Goal: Task Accomplishment & Management: Manage account settings

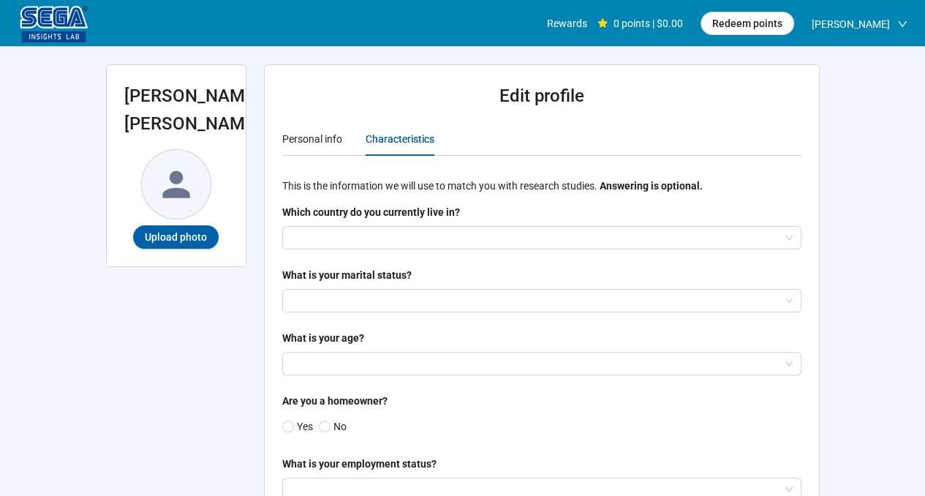
click at [367, 246] on input "search" at bounding box center [542, 238] width 502 height 22
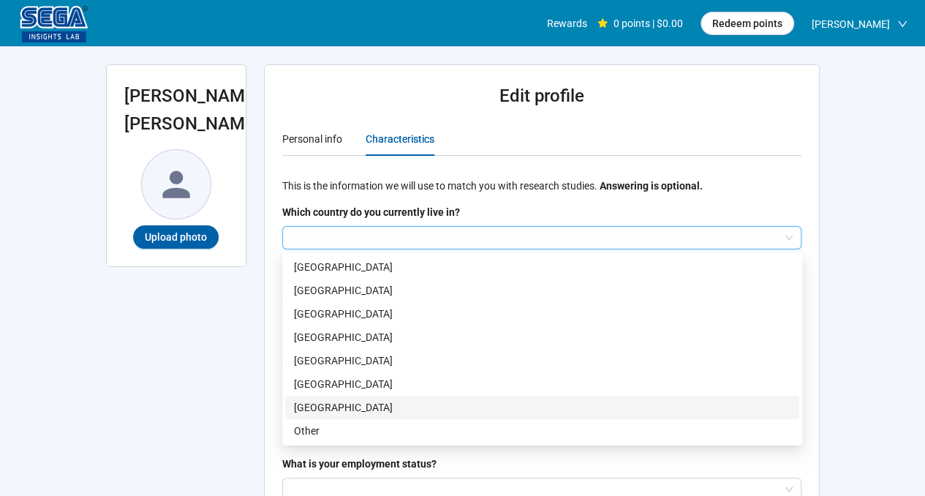
click at [357, 400] on p "[GEOGRAPHIC_DATA]" at bounding box center [542, 407] width 497 height 16
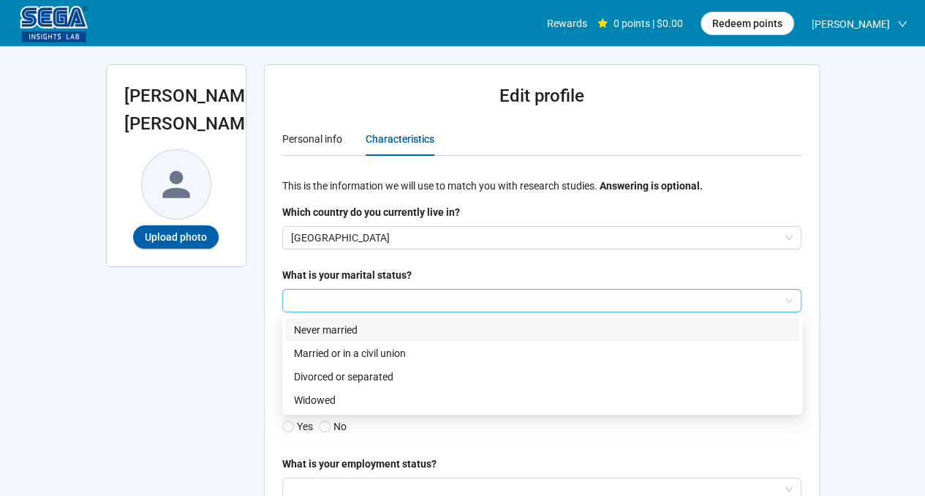
click at [389, 293] on input "search" at bounding box center [542, 301] width 502 height 22
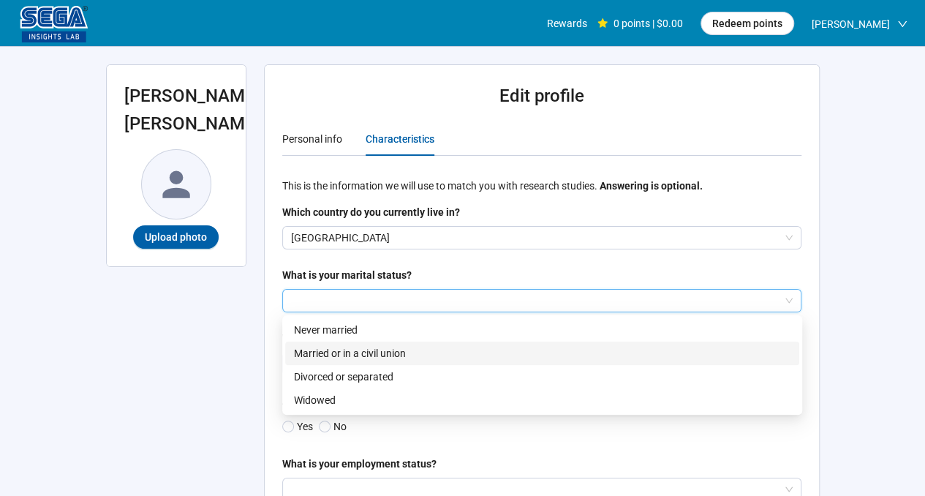
click at [383, 338] on div "Never married" at bounding box center [542, 329] width 514 height 23
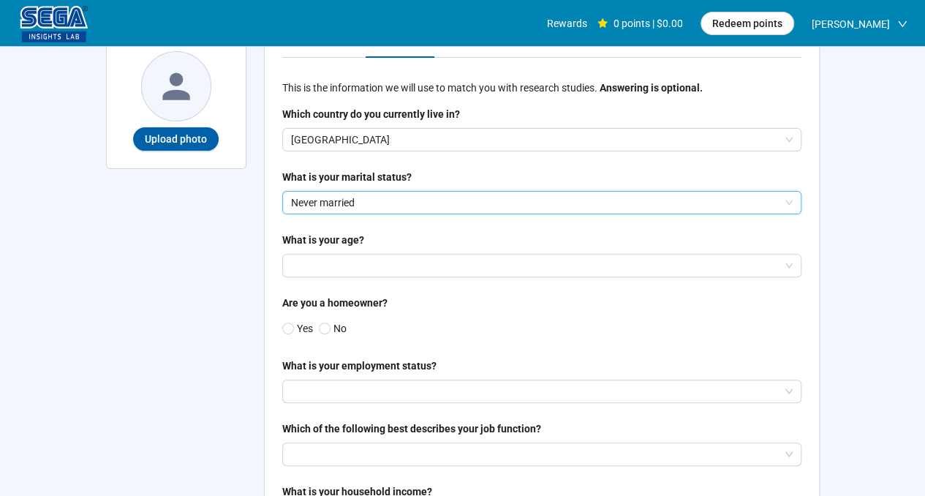
scroll to position [99, 0]
click at [351, 266] on input "search" at bounding box center [542, 265] width 502 height 22
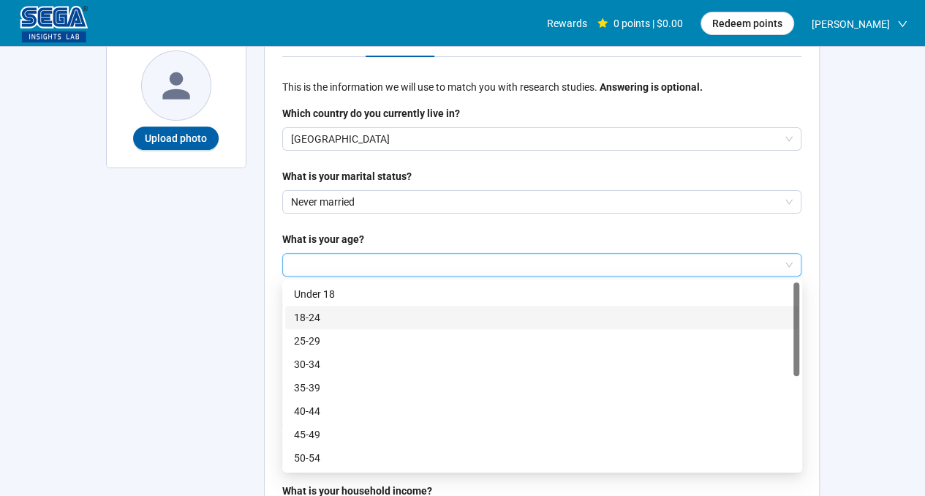
click at [353, 311] on p "18-24" at bounding box center [542, 317] width 497 height 16
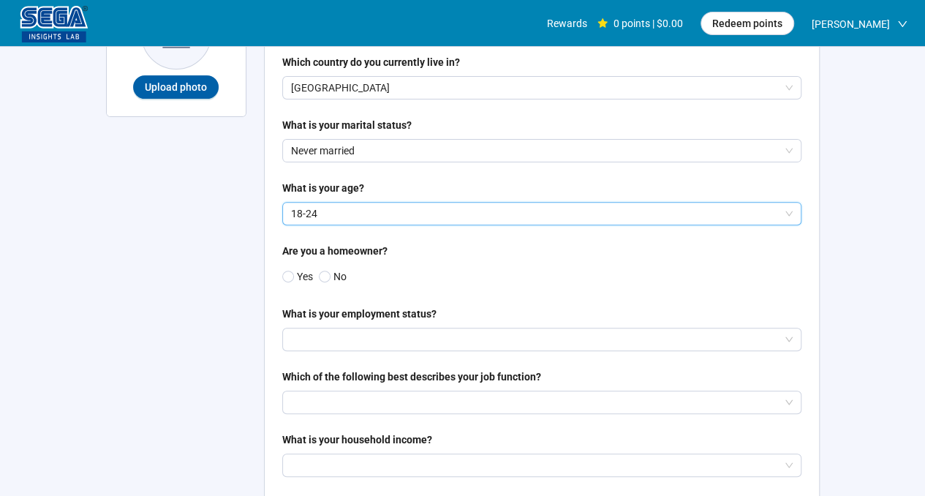
scroll to position [154, 0]
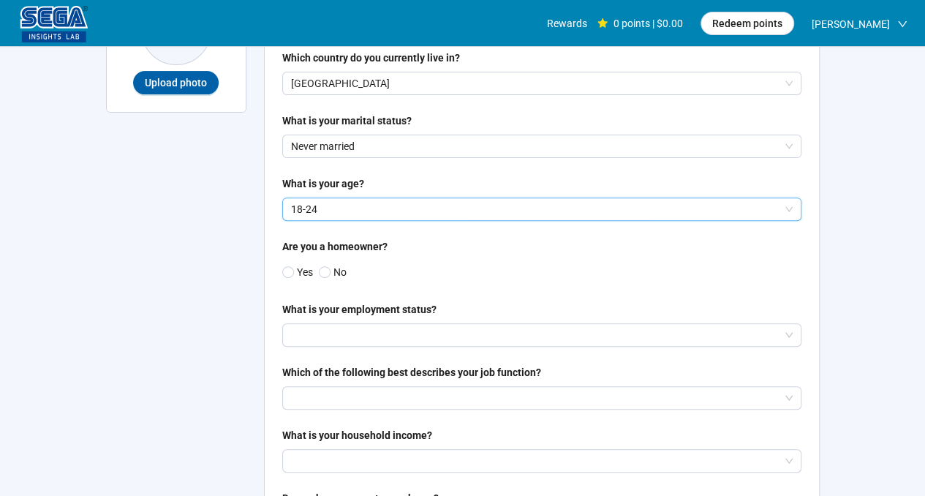
click at [320, 272] on span at bounding box center [325, 272] width 12 height 12
click at [336, 343] on input "search" at bounding box center [542, 335] width 502 height 22
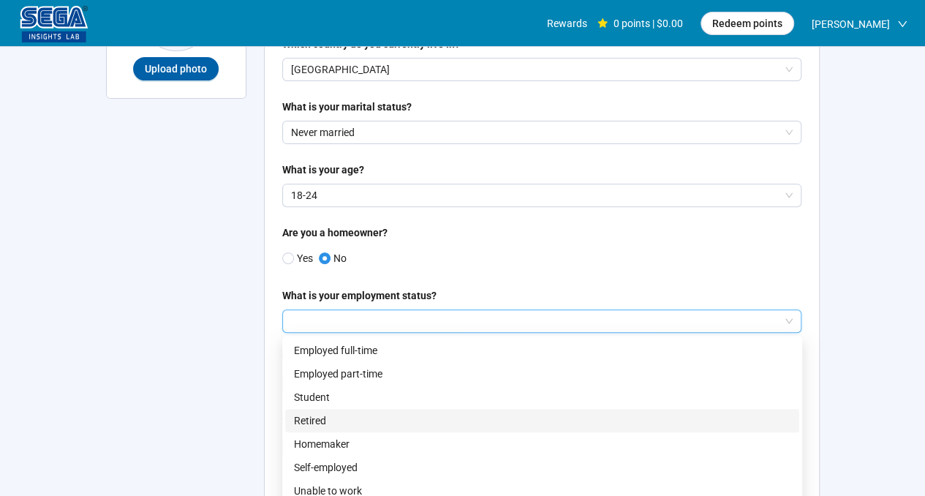
scroll to position [175, 0]
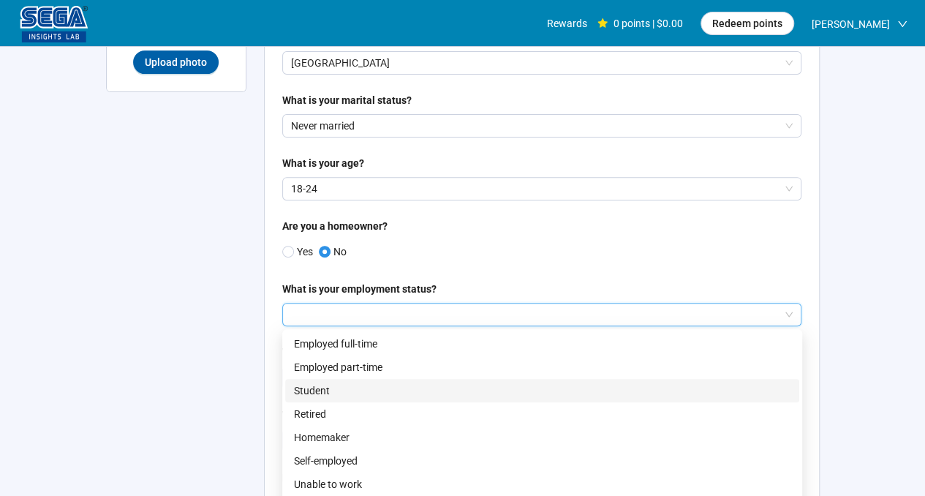
click at [336, 392] on p "Student" at bounding box center [542, 391] width 497 height 16
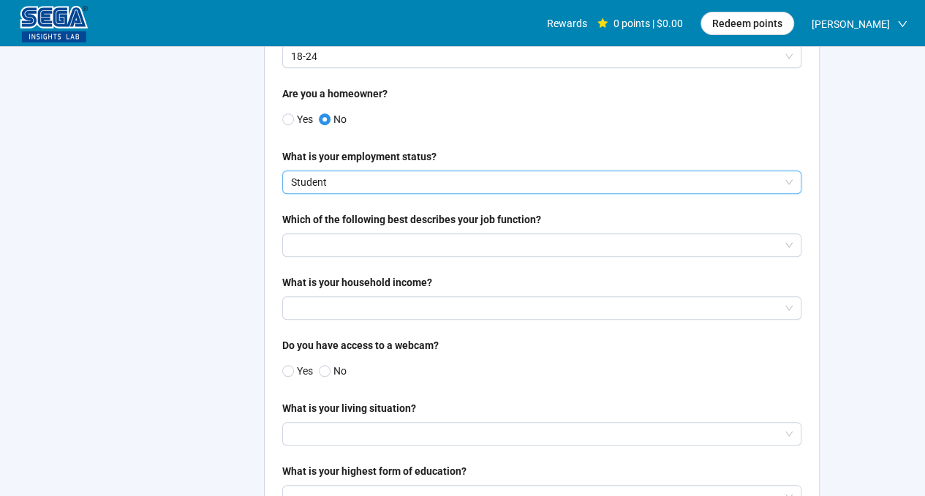
scroll to position [315, 0]
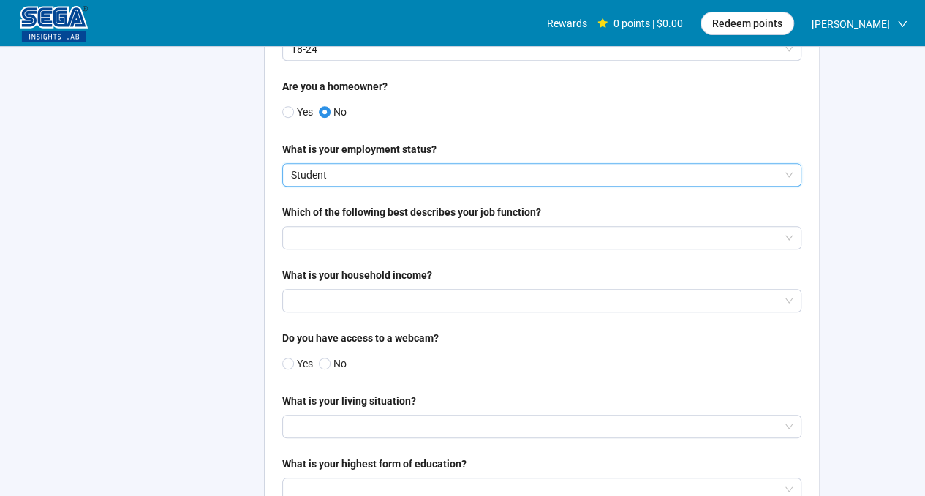
click at [360, 242] on input "search" at bounding box center [542, 238] width 502 height 22
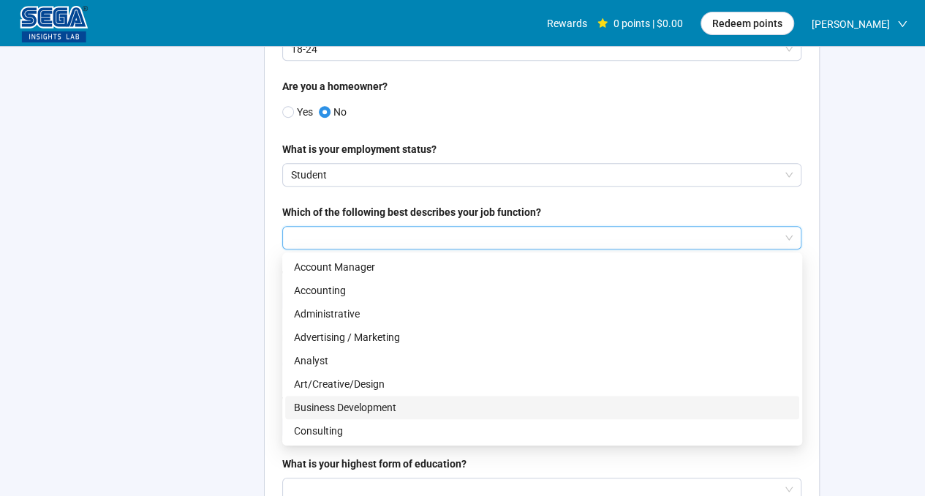
click at [345, 403] on p "Business Development" at bounding box center [542, 407] width 497 height 16
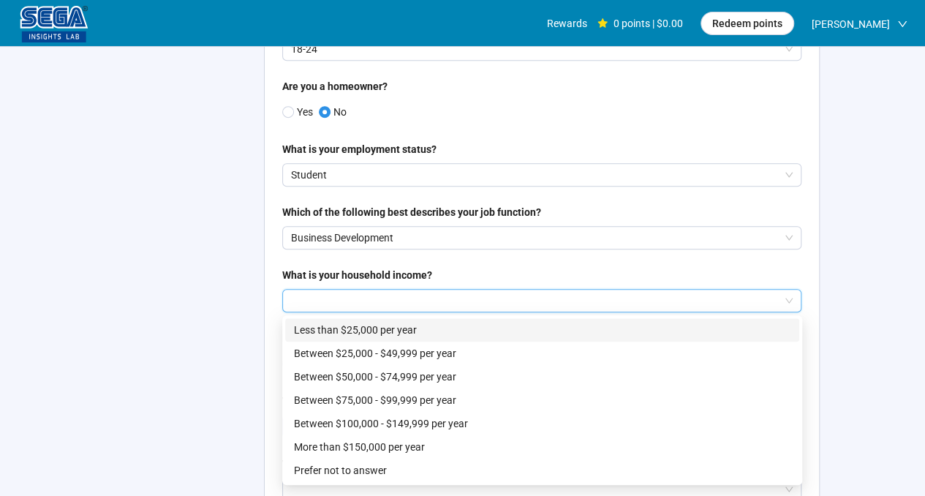
click at [382, 294] on input "search" at bounding box center [542, 301] width 502 height 22
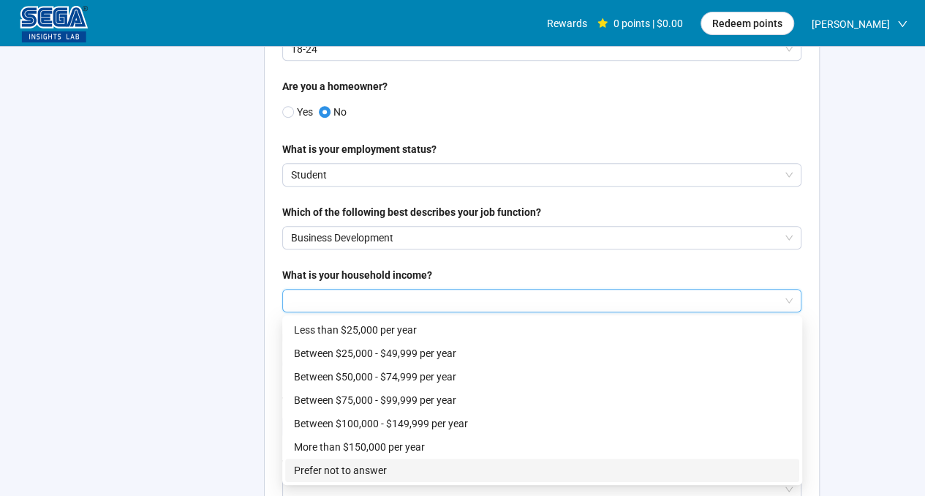
click at [359, 470] on p "Prefer not to answer" at bounding box center [542, 470] width 497 height 16
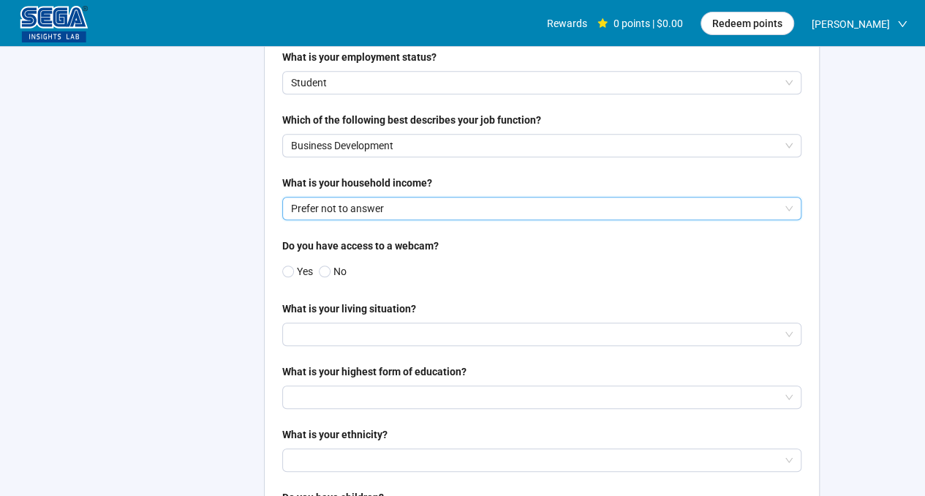
scroll to position [407, 0]
click at [297, 268] on p "Yes" at bounding box center [305, 271] width 16 height 16
click at [336, 340] on input "search" at bounding box center [542, 334] width 502 height 22
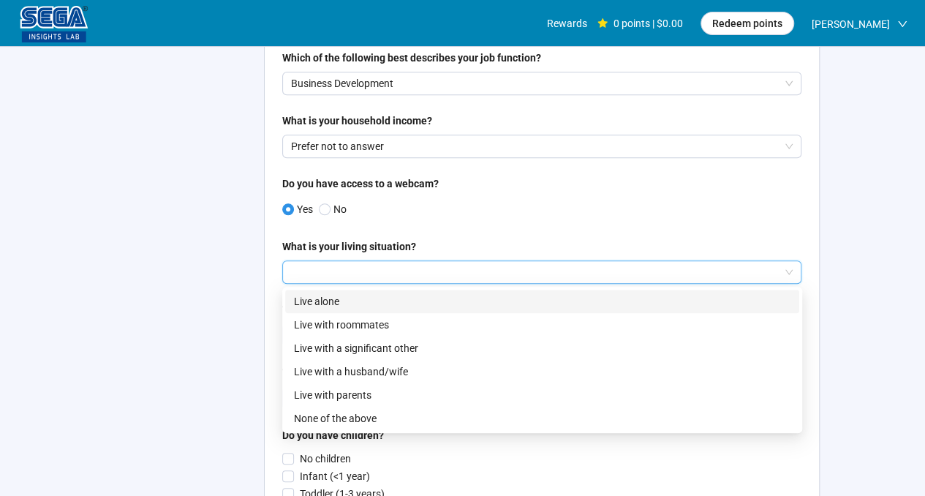
scroll to position [473, 0]
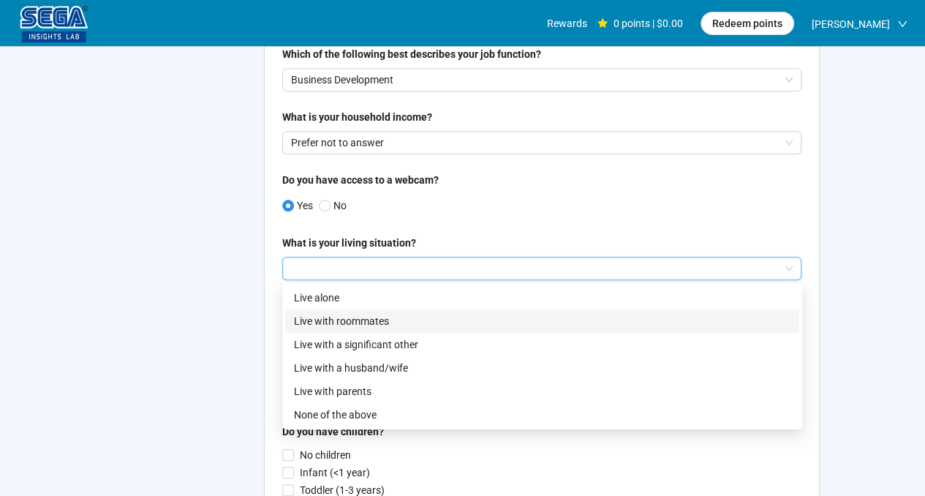
click at [337, 321] on p "Live with roommates" at bounding box center [542, 321] width 497 height 16
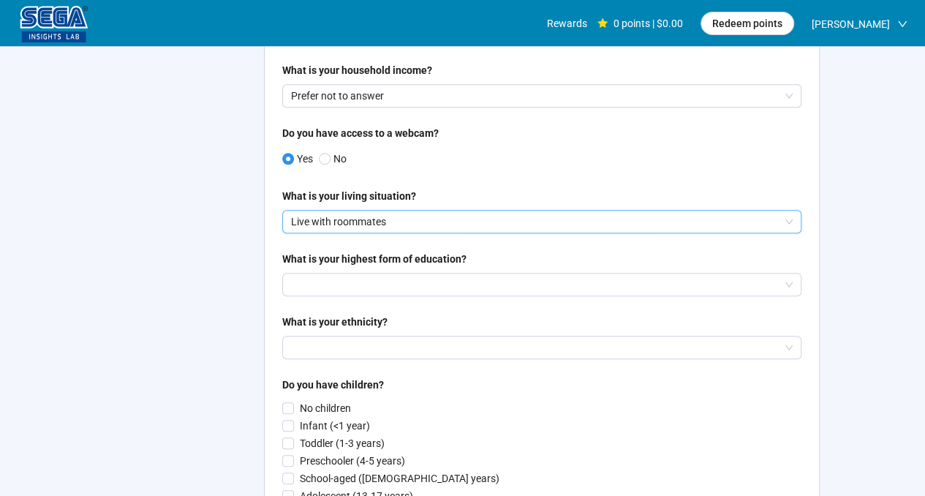
scroll to position [526, 0]
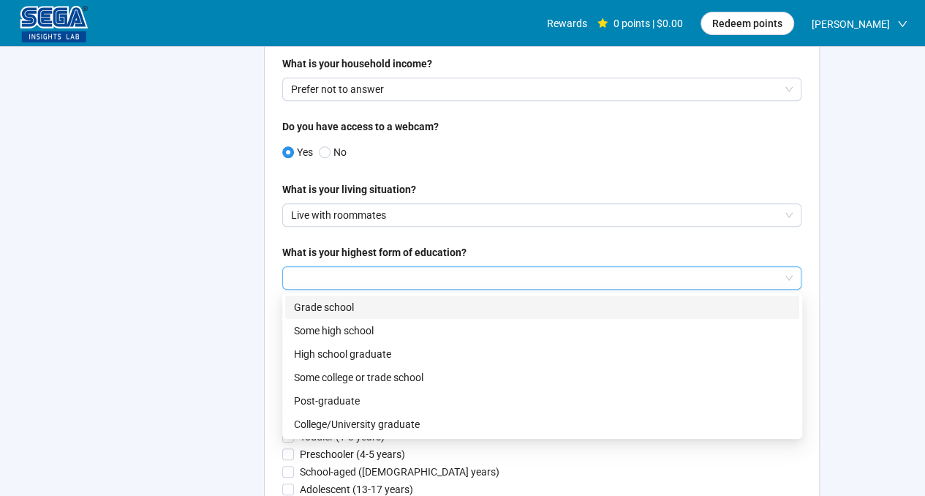
click at [342, 287] on input "search" at bounding box center [542, 278] width 502 height 22
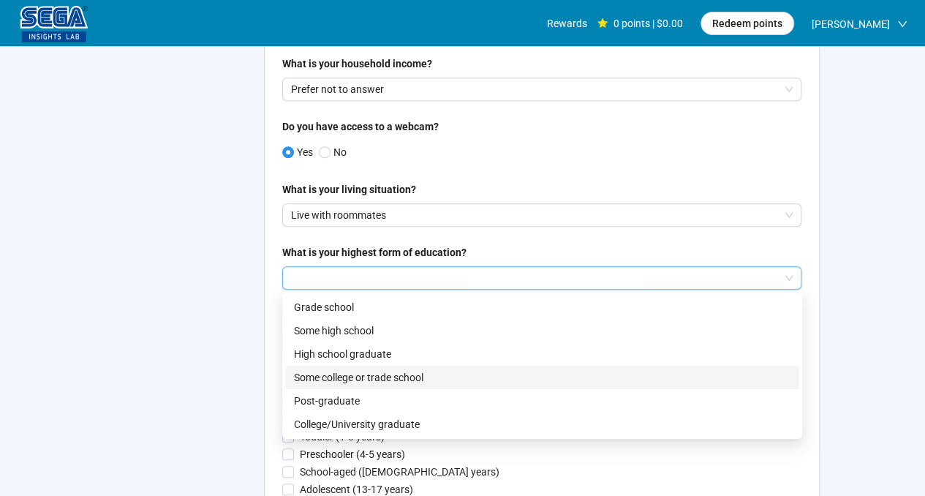
click at [361, 384] on p "Some college or trade school" at bounding box center [542, 377] width 497 height 16
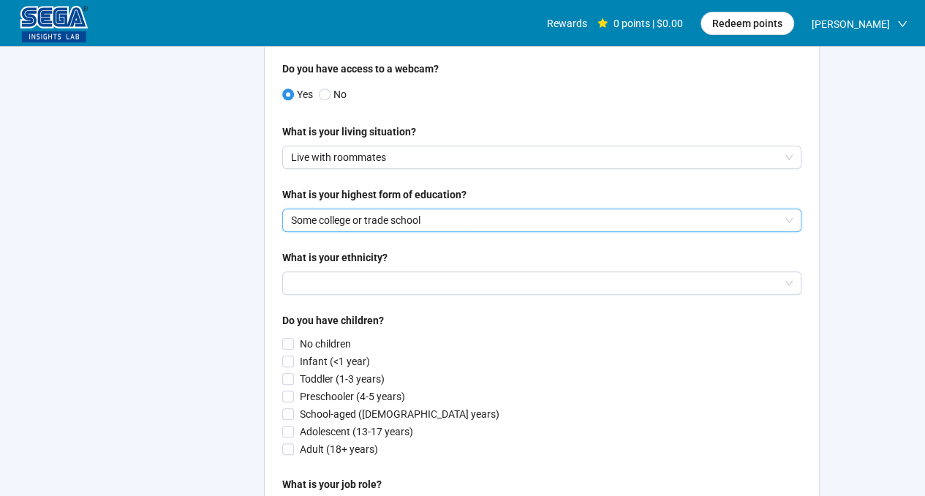
scroll to position [587, 0]
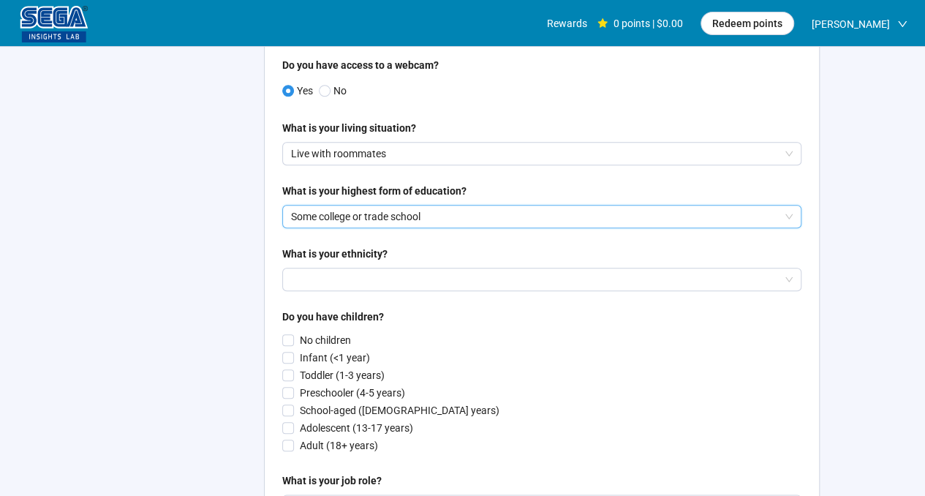
click at [352, 286] on input "search" at bounding box center [542, 279] width 502 height 22
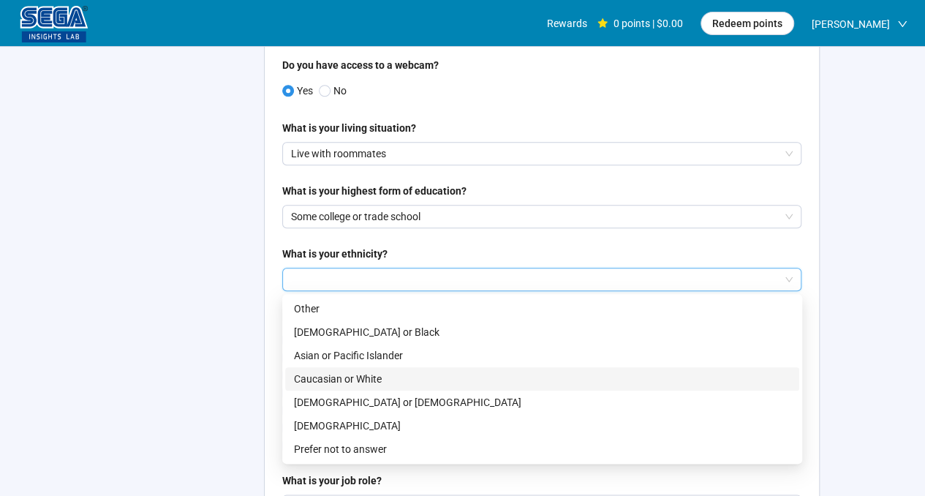
click at [358, 383] on p "Caucasian or White" at bounding box center [542, 379] width 497 height 16
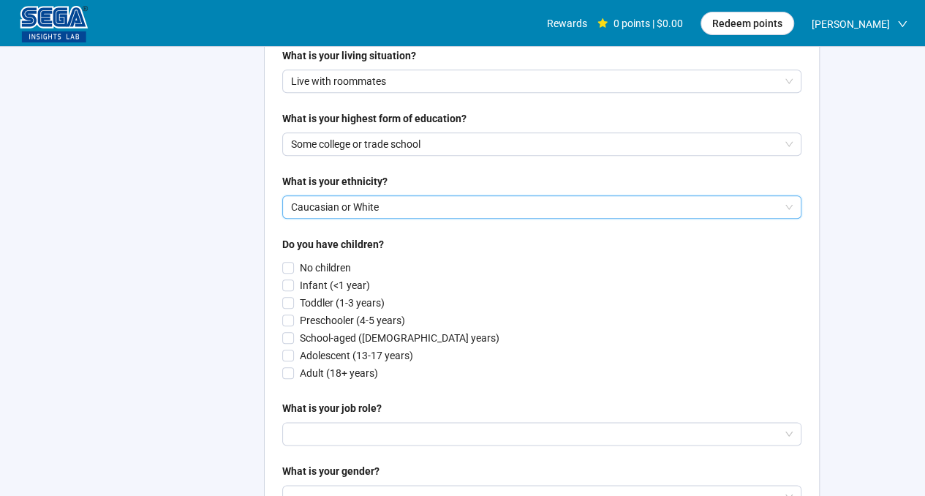
scroll to position [663, 0]
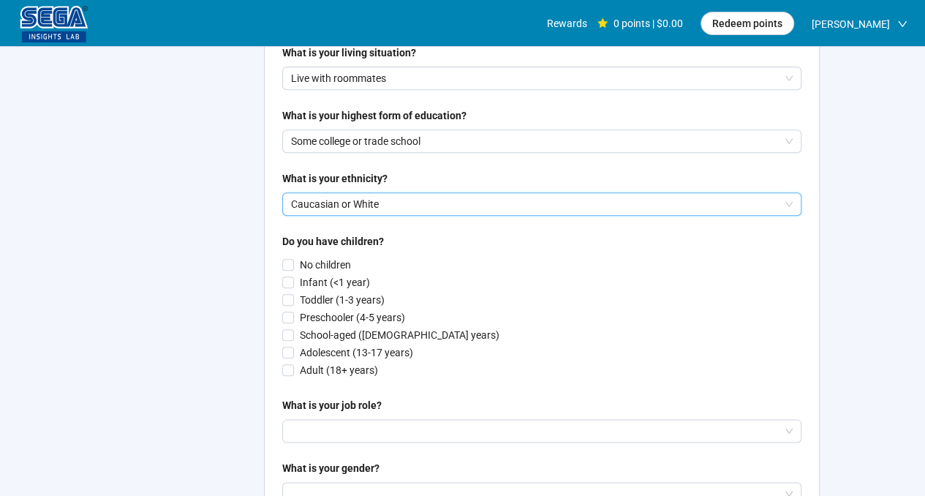
click at [290, 258] on label "No children" at bounding box center [541, 265] width 519 height 16
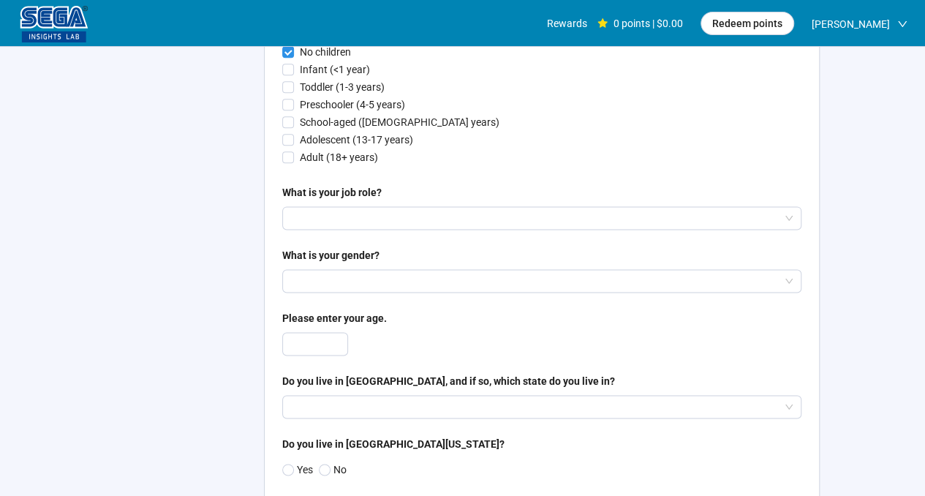
scroll to position [876, 0]
click at [339, 206] on input "search" at bounding box center [542, 217] width 502 height 22
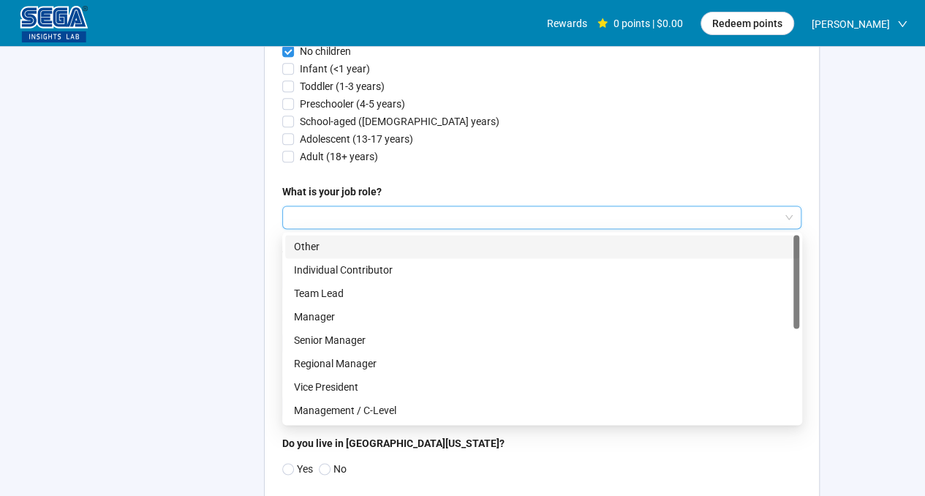
click at [339, 206] on input "search" at bounding box center [542, 217] width 502 height 22
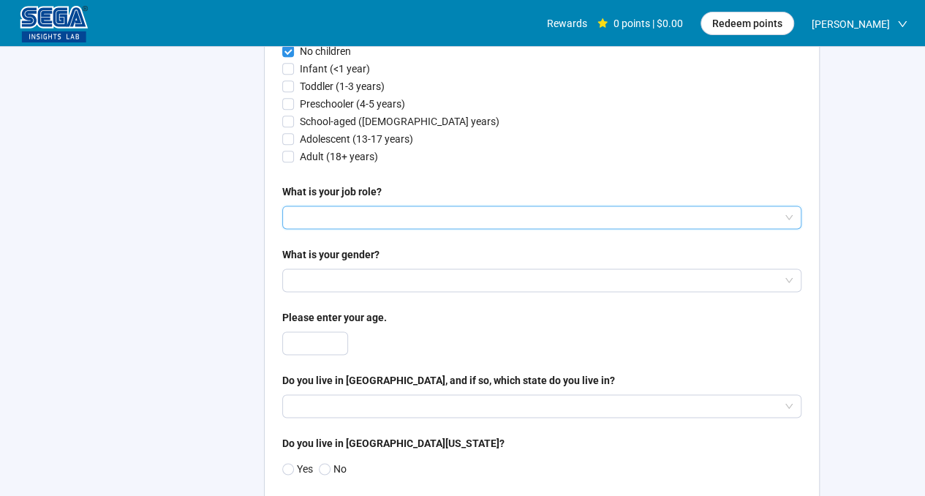
click at [342, 279] on input "search" at bounding box center [542, 280] width 502 height 22
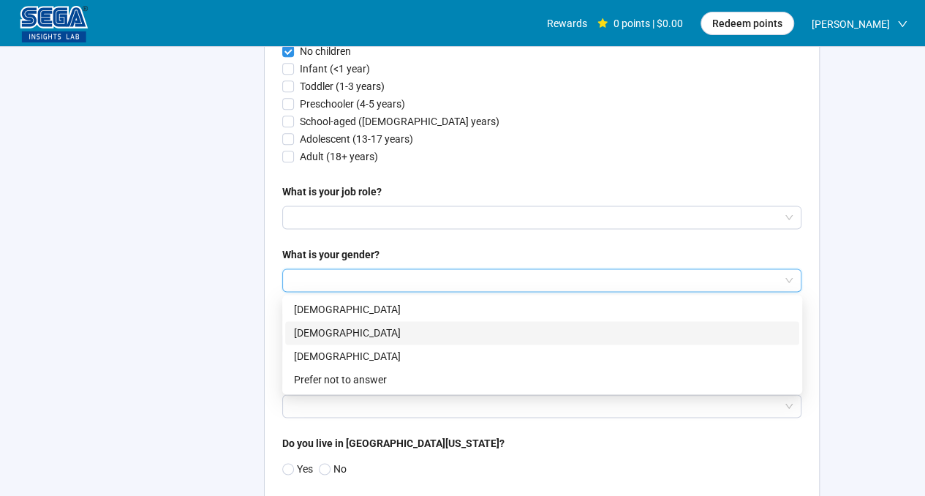
click at [342, 331] on p "[DEMOGRAPHIC_DATA]" at bounding box center [542, 333] width 497 height 16
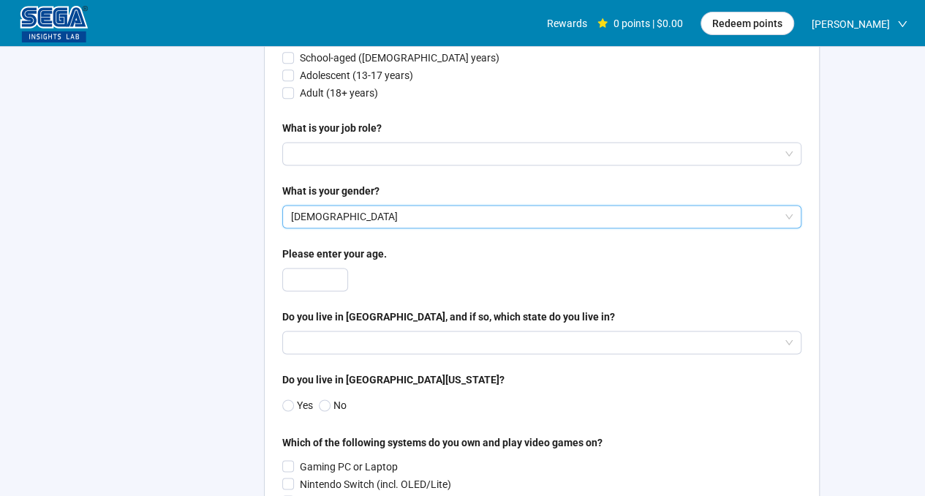
scroll to position [964, 0]
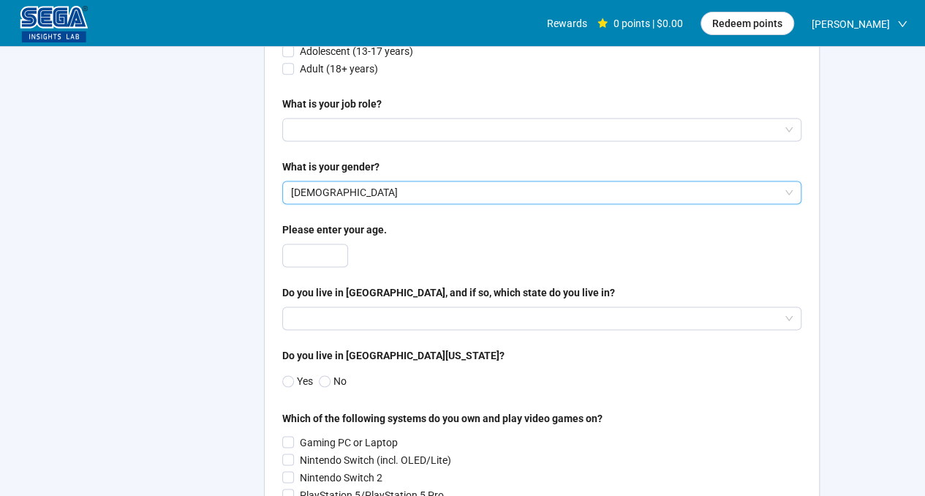
click at [342, 247] on span "Increase Value" at bounding box center [339, 249] width 16 height 11
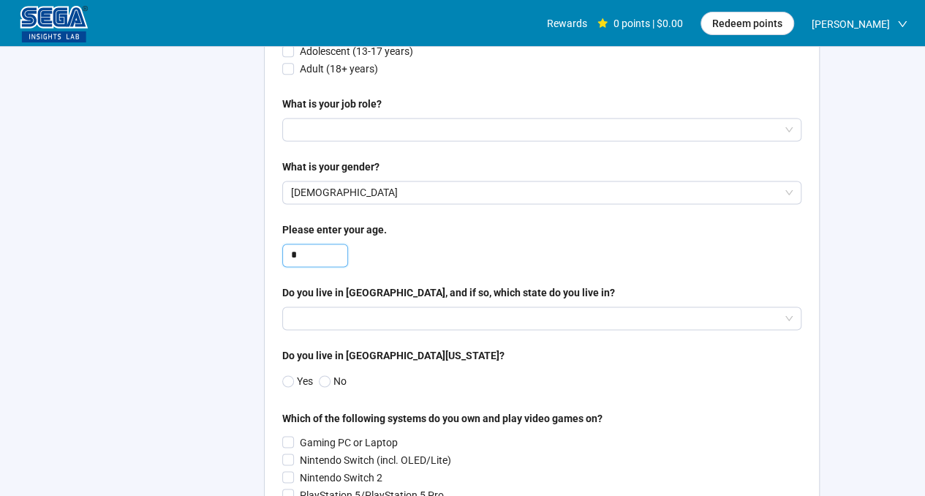
type input "*"
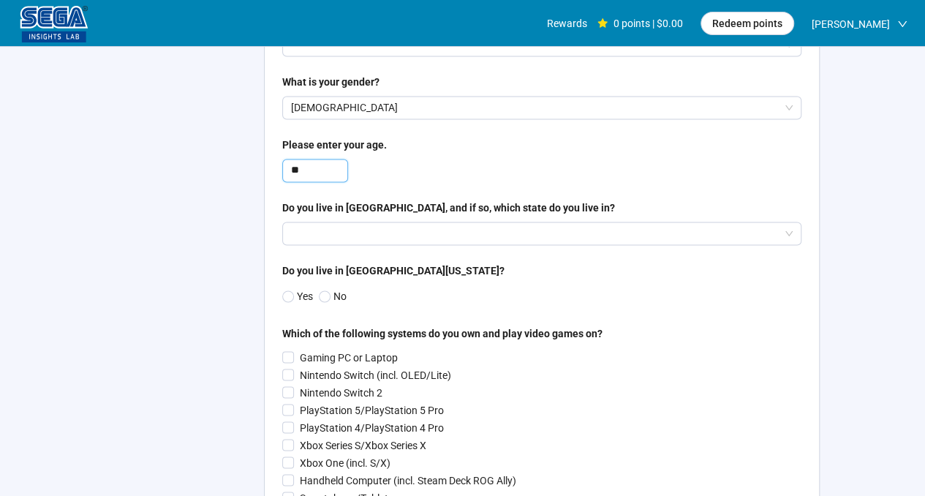
type input "**"
click at [317, 239] on input "search" at bounding box center [542, 233] width 502 height 22
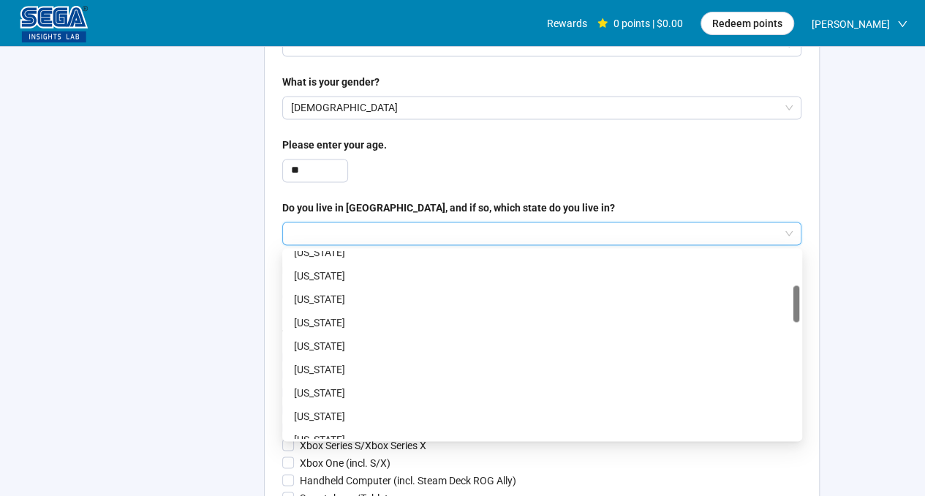
scroll to position [202, 0]
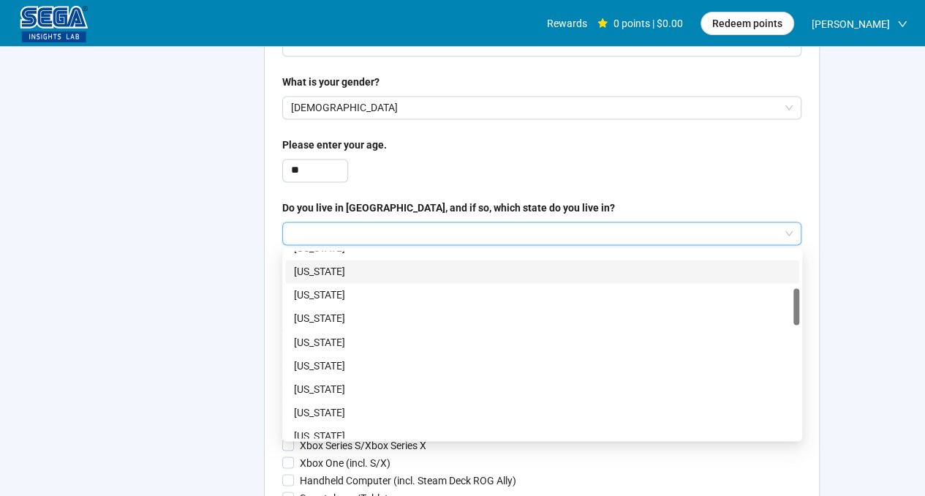
click at [359, 267] on p "[US_STATE]" at bounding box center [542, 271] width 497 height 16
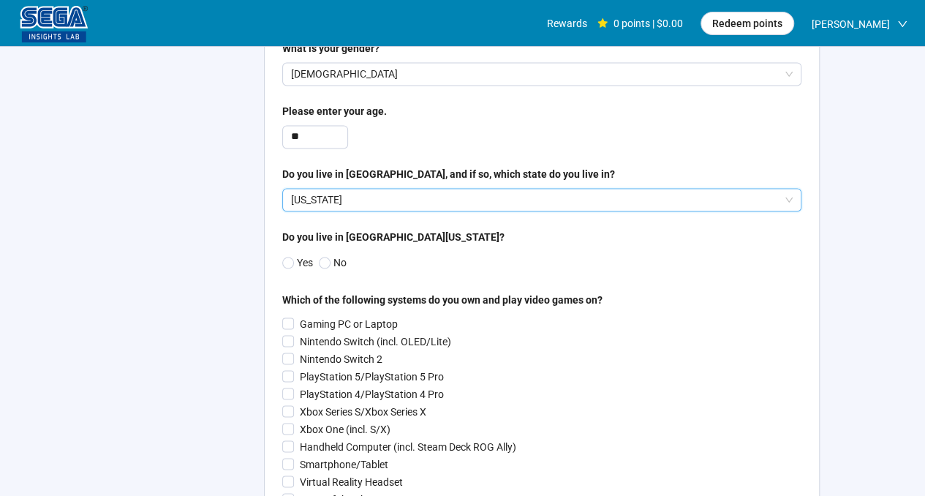
scroll to position [1087, 0]
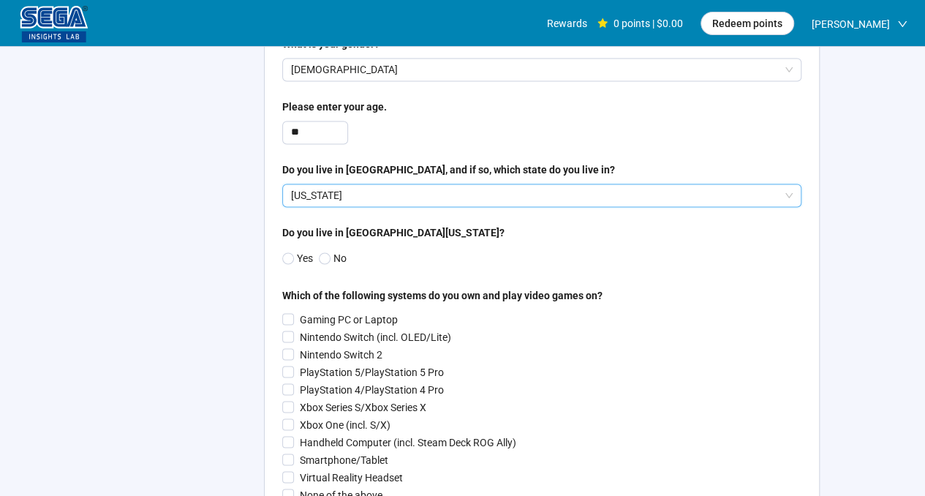
click at [329, 255] on span at bounding box center [325, 258] width 12 height 12
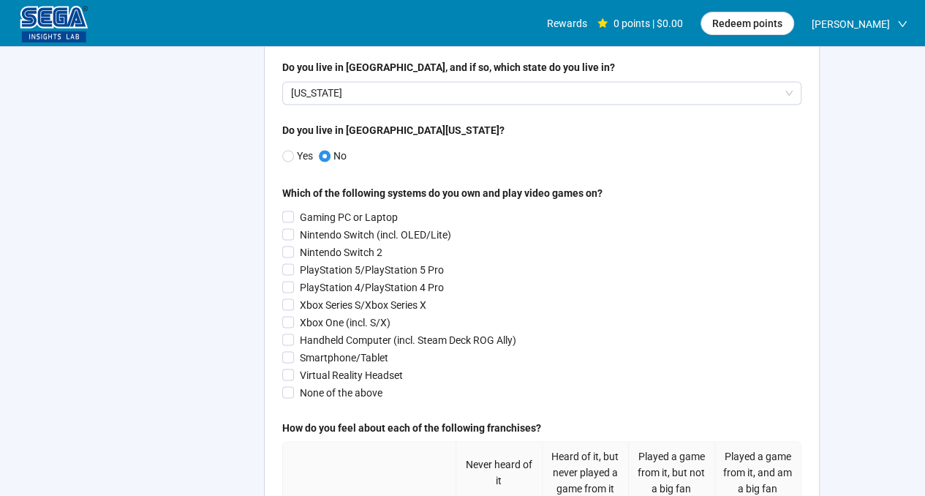
scroll to position [1191, 0]
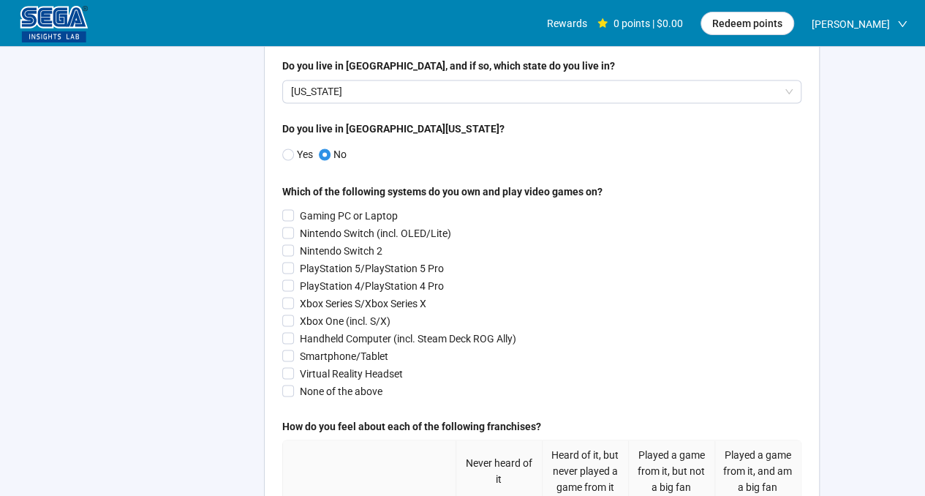
click at [331, 215] on p "Gaming PC or Laptop" at bounding box center [349, 215] width 98 height 16
click at [338, 228] on p "Nintendo Switch (incl. OLED/Lite)" at bounding box center [375, 233] width 151 height 16
click at [369, 285] on p "PlayStation 4/PlayStation 4 Pro" at bounding box center [372, 285] width 144 height 16
click at [334, 320] on p "Xbox One (incl. S/X)" at bounding box center [345, 320] width 91 height 16
click at [351, 362] on p "Smartphone/Tablet" at bounding box center [344, 355] width 89 height 16
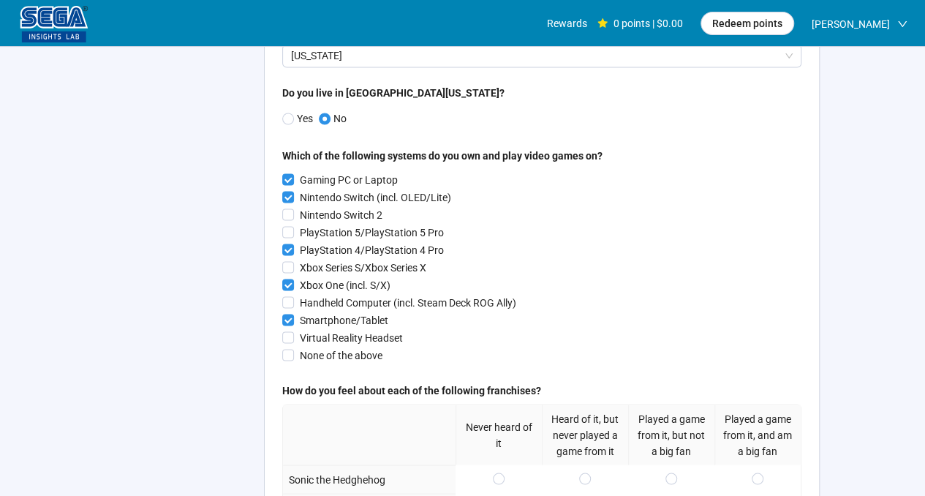
scroll to position [1233, 0]
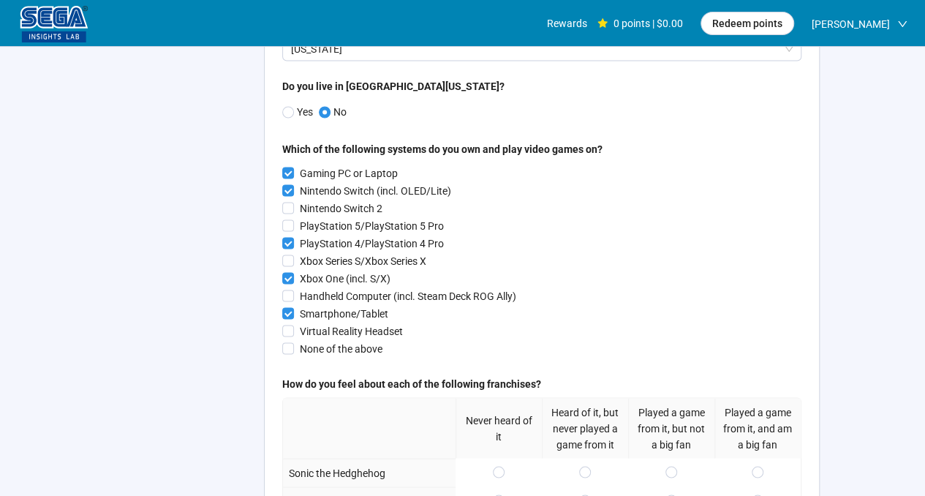
click at [347, 331] on p "Virtual Reality Headset" at bounding box center [351, 331] width 103 height 16
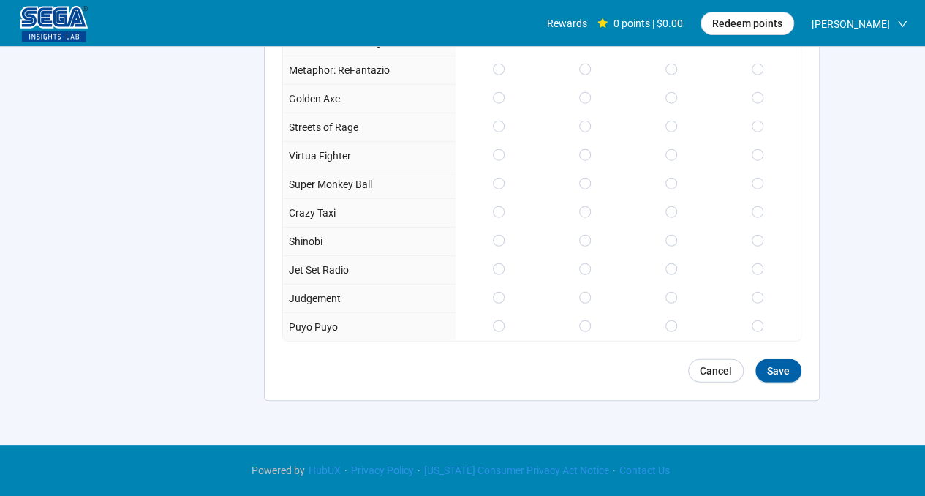
scroll to position [1745, 0]
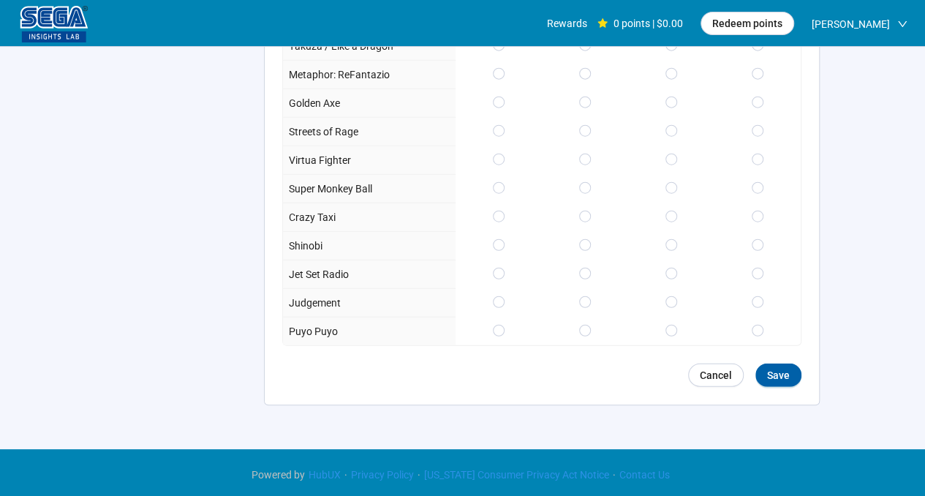
click at [783, 374] on span "Save" at bounding box center [778, 375] width 23 height 16
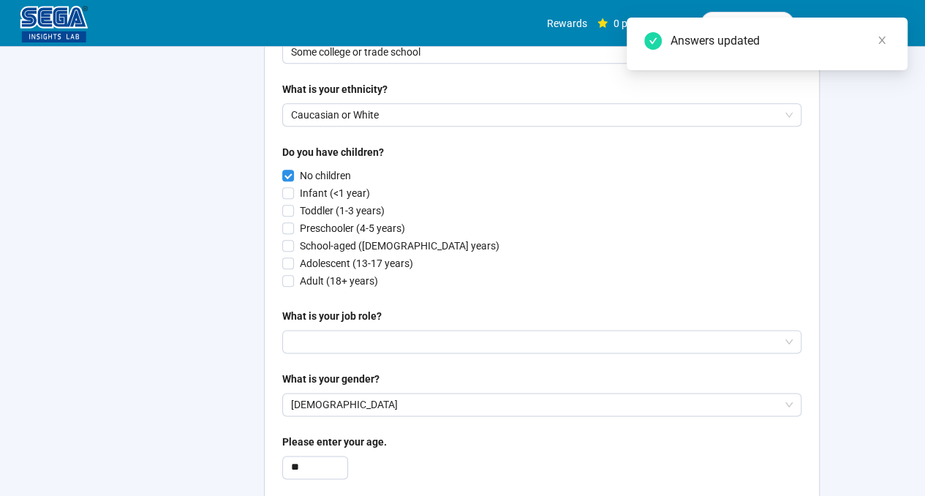
scroll to position [688, 0]
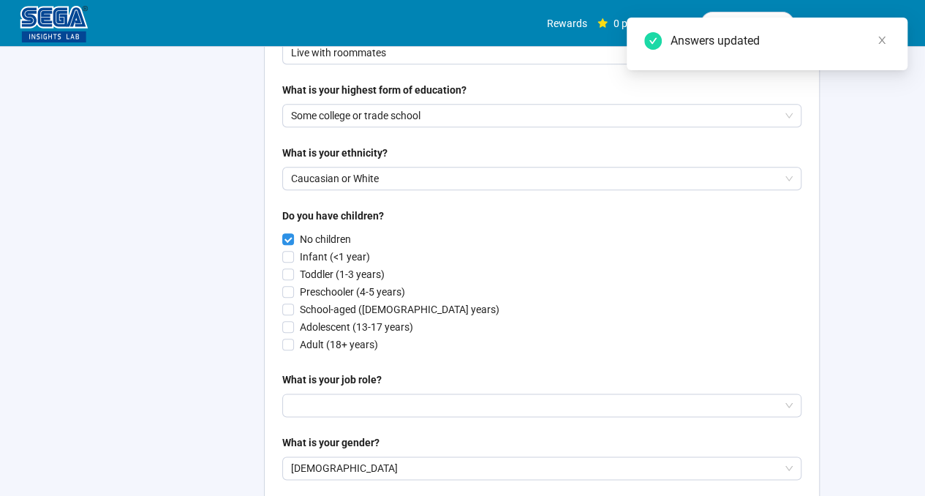
click at [878, 34] on span at bounding box center [882, 40] width 10 height 16
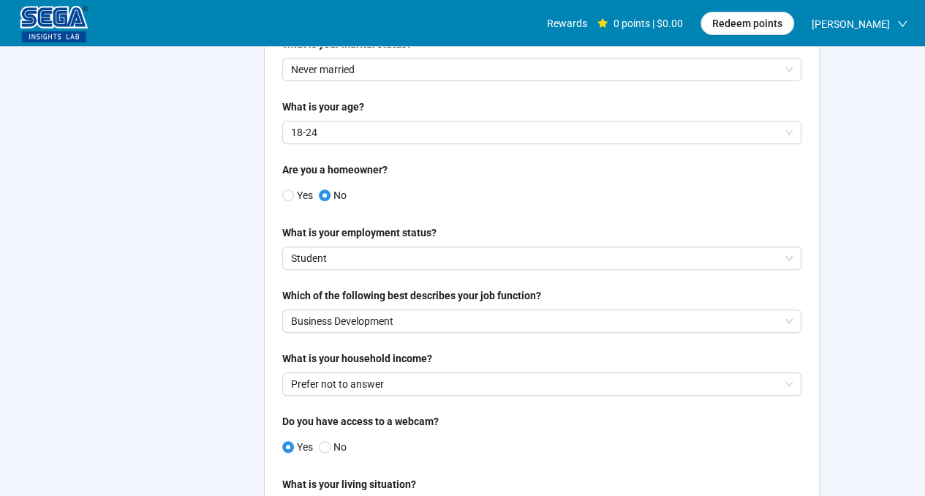
scroll to position [0, 0]
